Goal: Task Accomplishment & Management: Complete application form

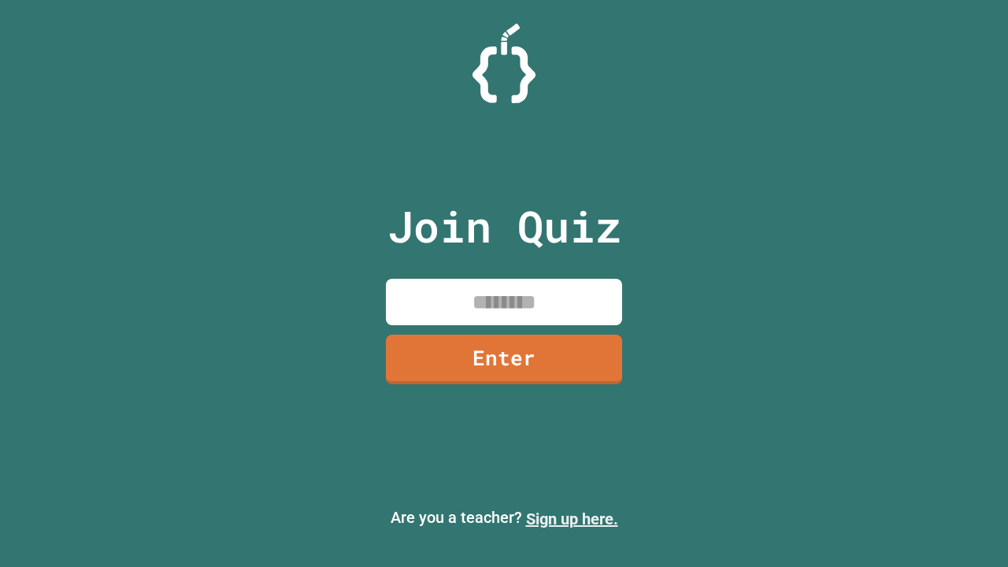
click at [565, 519] on link "Sign up here." at bounding box center [572, 519] width 92 height 19
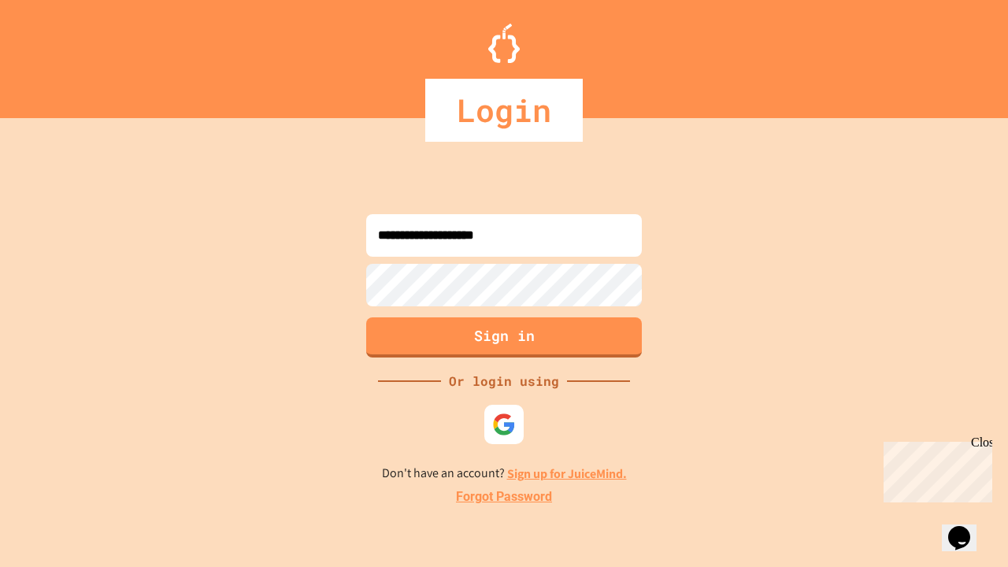
type input "**********"
